Goal: Check status: Check status

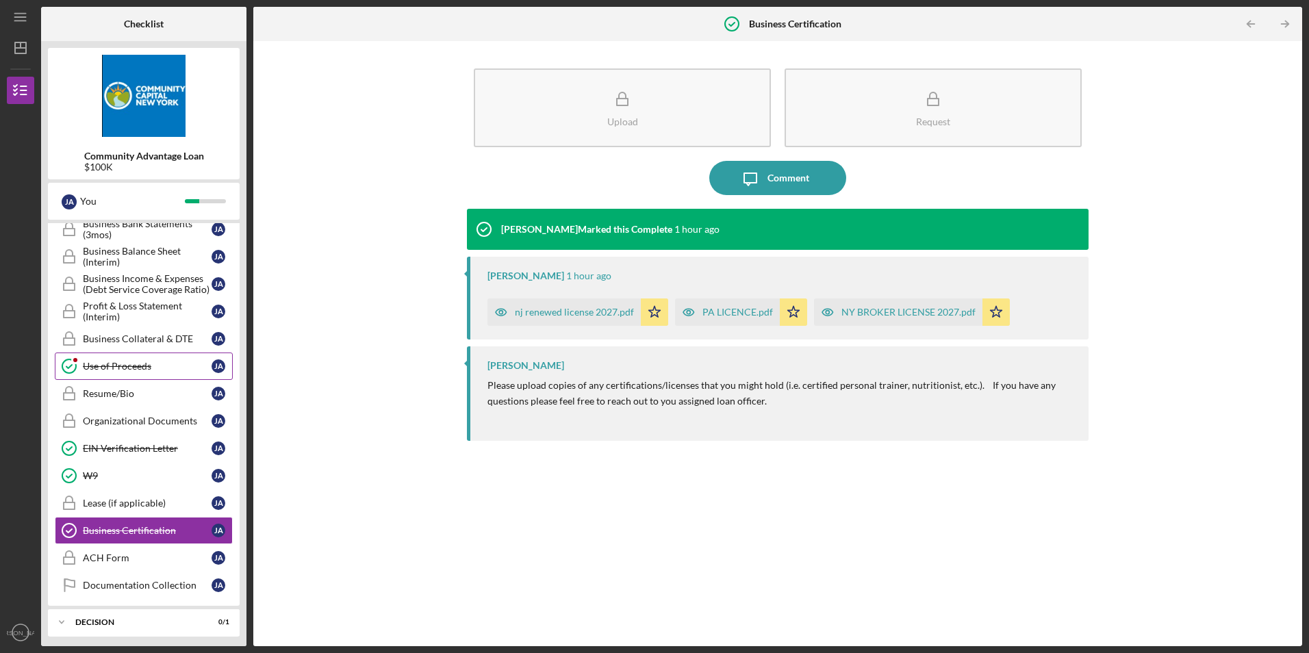
scroll to position [554, 0]
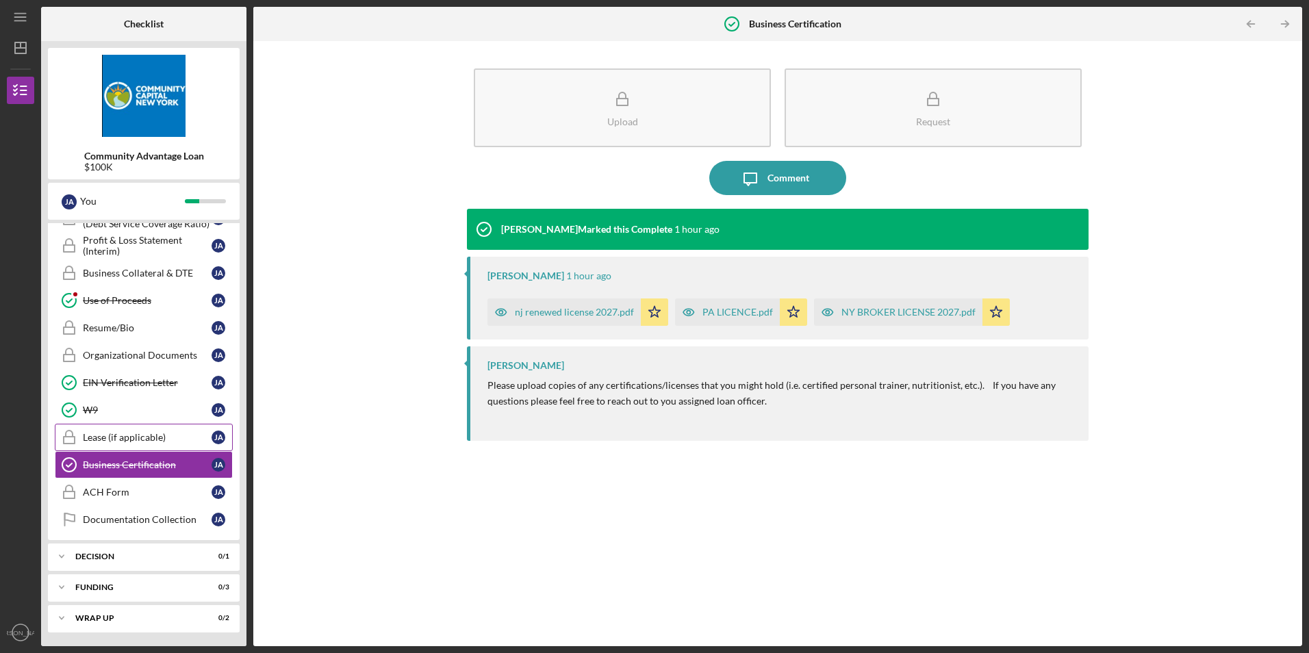
click at [96, 436] on div "Lease (if applicable)" at bounding box center [147, 437] width 129 height 11
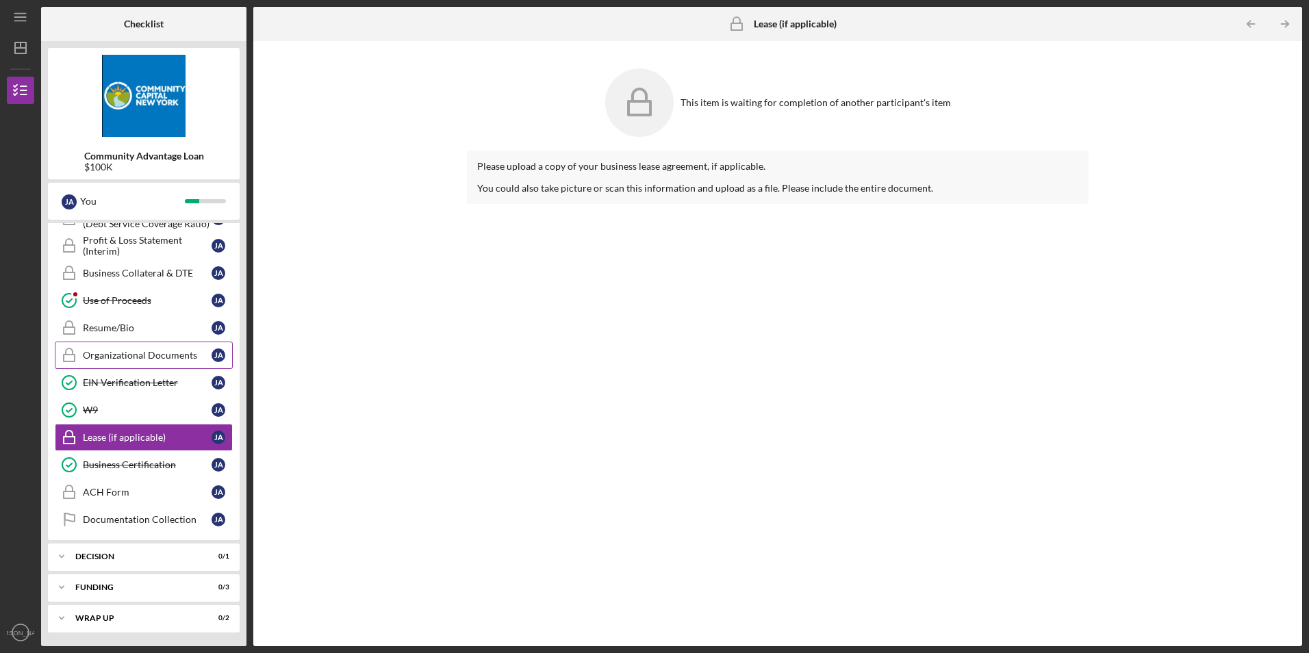
click at [114, 355] on div "Organizational Documents" at bounding box center [147, 355] width 129 height 11
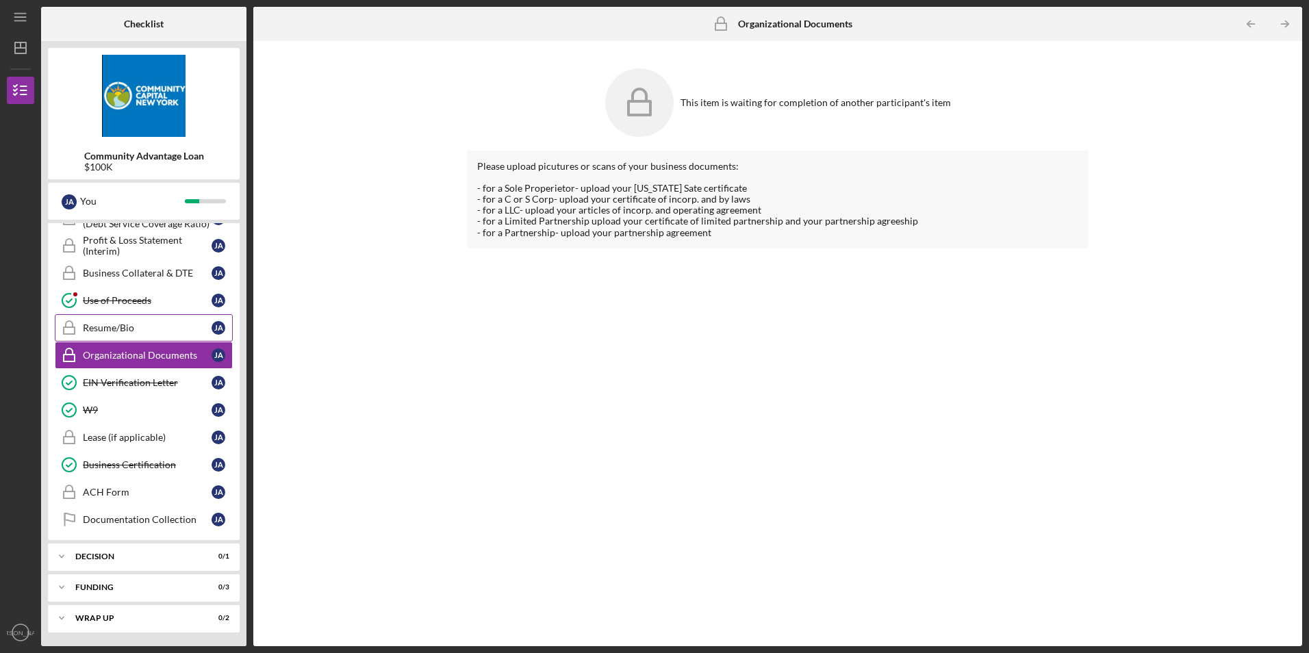
click at [114, 328] on div "Resume/Bio" at bounding box center [147, 328] width 129 height 11
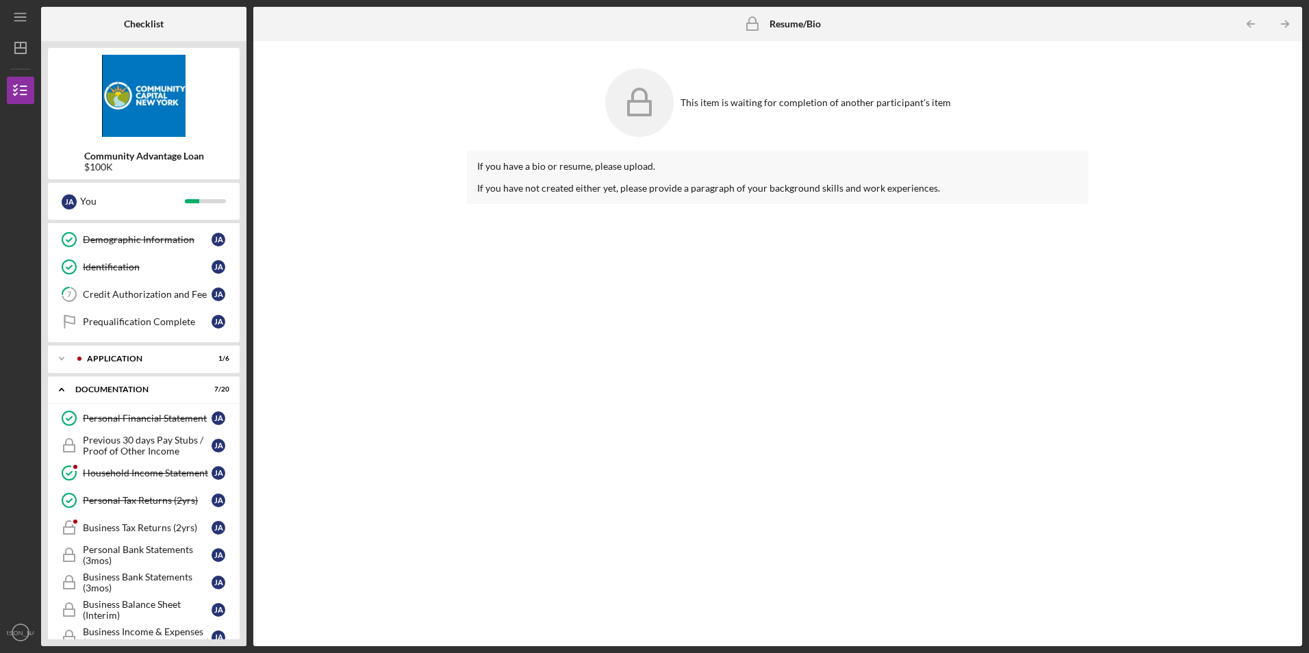
scroll to position [137, 0]
click at [153, 429] on link "Personal Financial Statement Personal Financial Statement [PERSON_NAME]" at bounding box center [144, 416] width 178 height 27
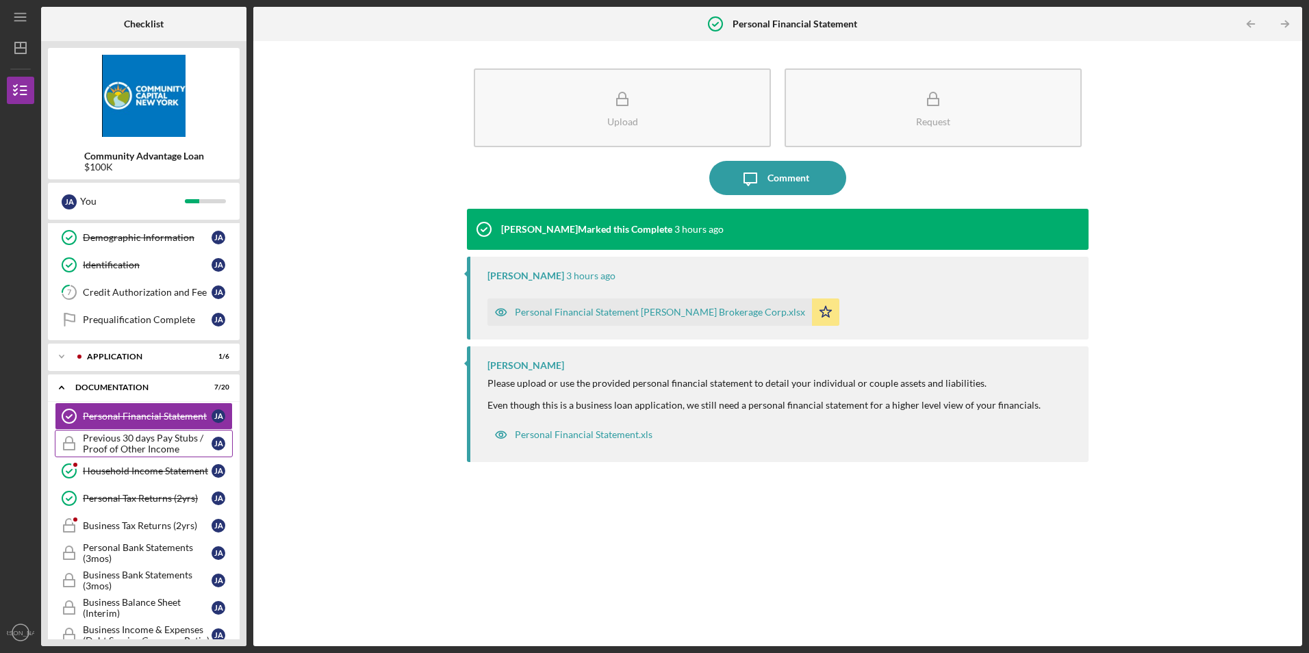
click at [156, 440] on div "Previous 30 days Pay Stubs / Proof of Other Income" at bounding box center [147, 444] width 129 height 22
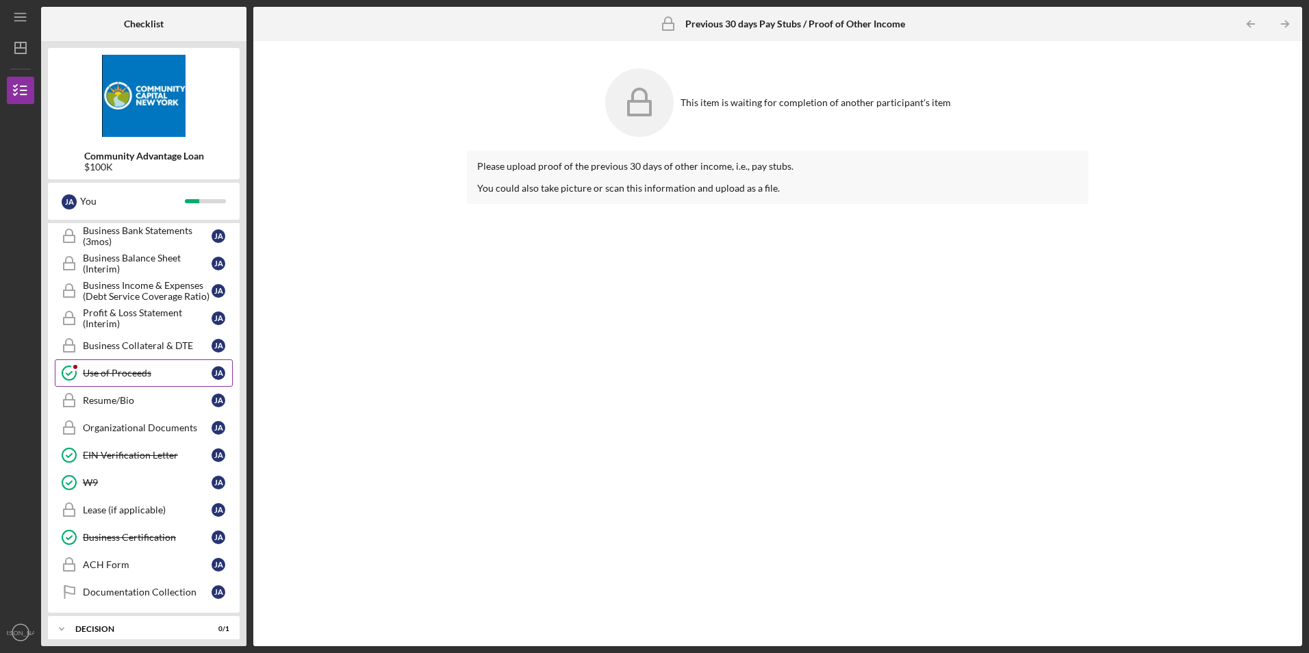
scroll to position [554, 0]
